Goal: Find specific page/section: Find specific page/section

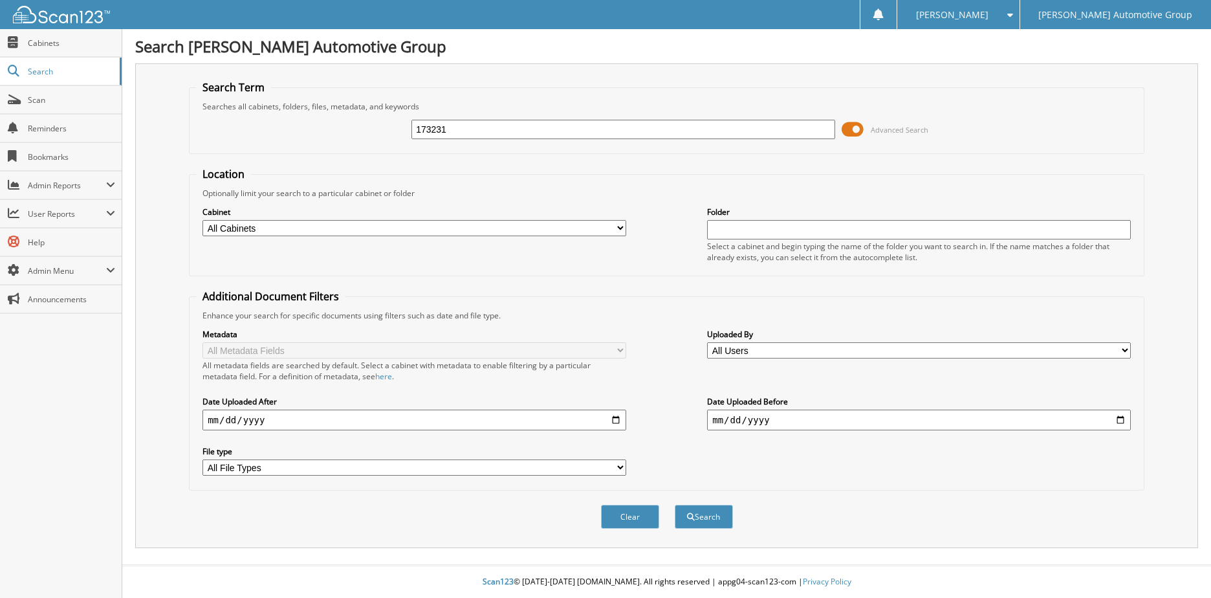
type input "173231"
click at [675, 505] on button "Search" at bounding box center [704, 517] width 58 height 24
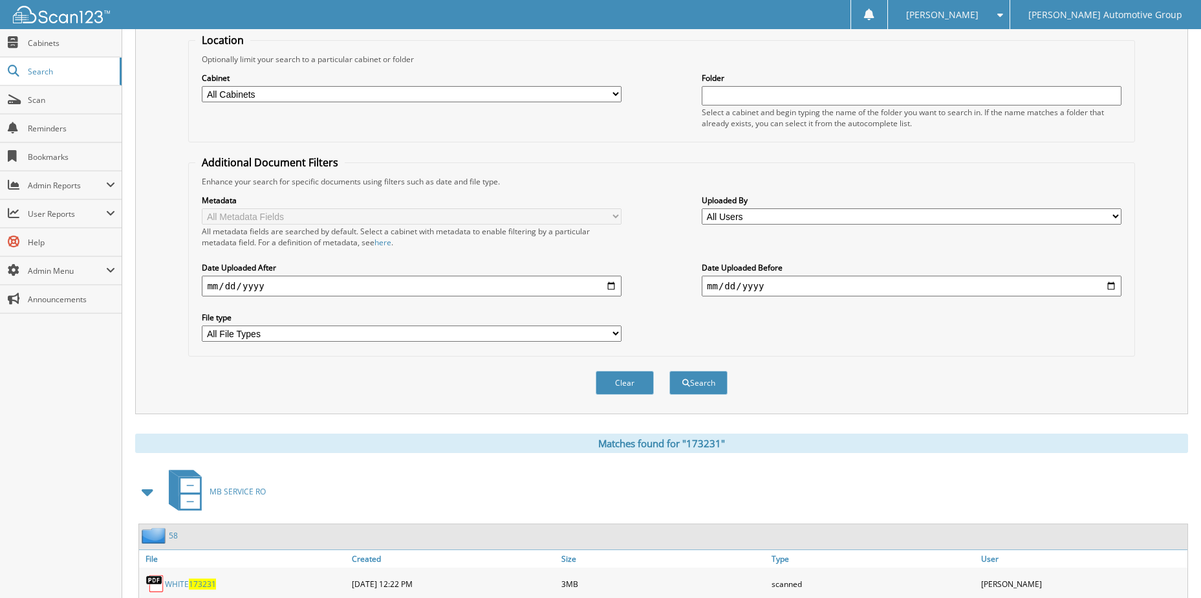
scroll to position [176, 0]
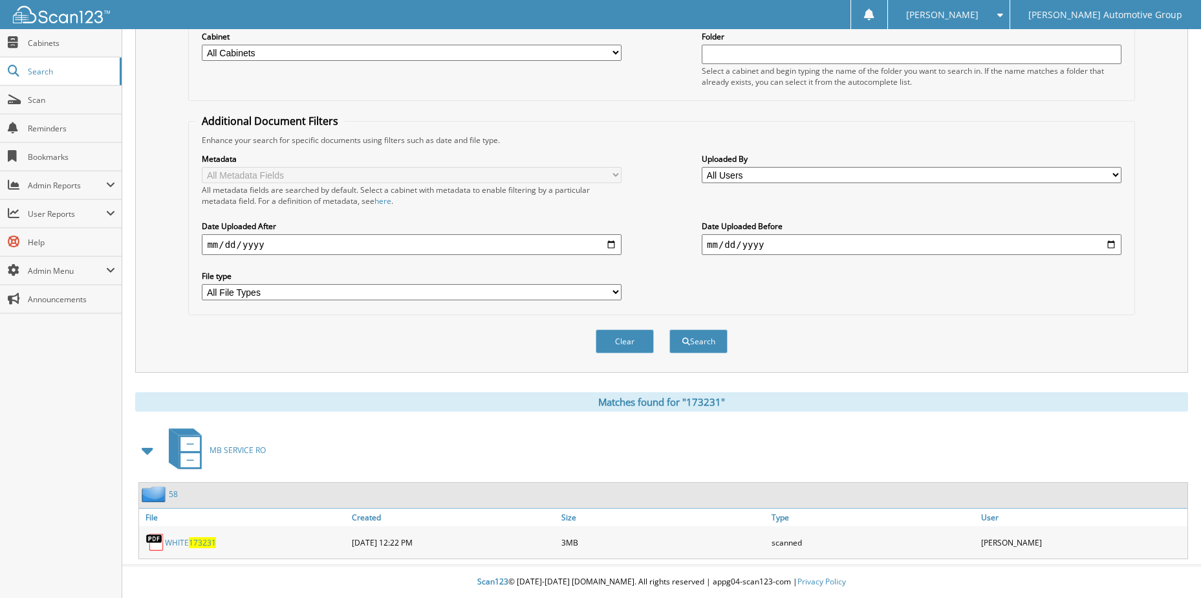
click at [202, 542] on span "173231" at bounding box center [202, 542] width 27 height 11
